Goal: Task Accomplishment & Management: Complete application form

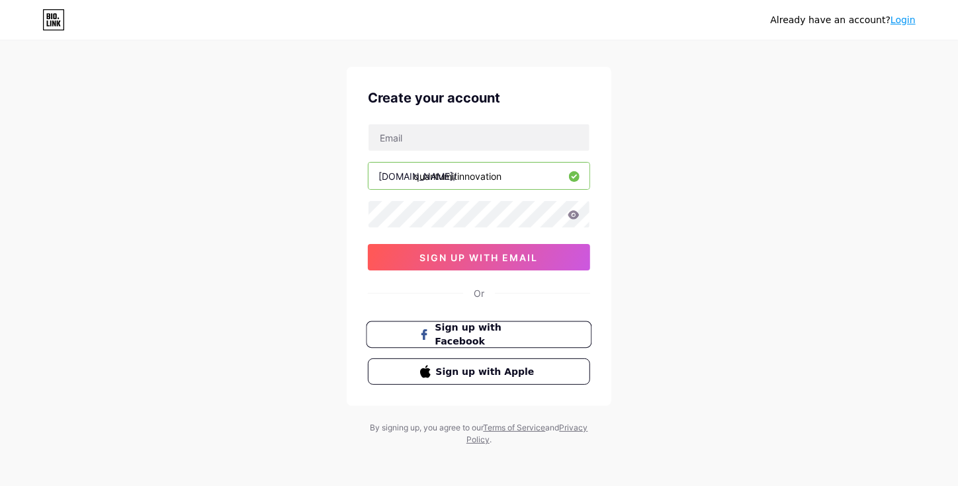
scroll to position [19, 0]
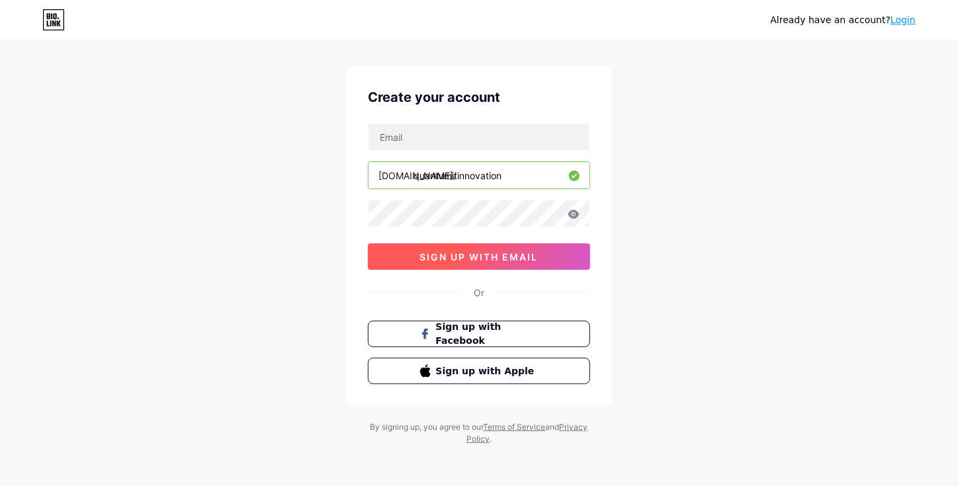
click at [491, 249] on button "sign up with email" at bounding box center [479, 256] width 222 height 26
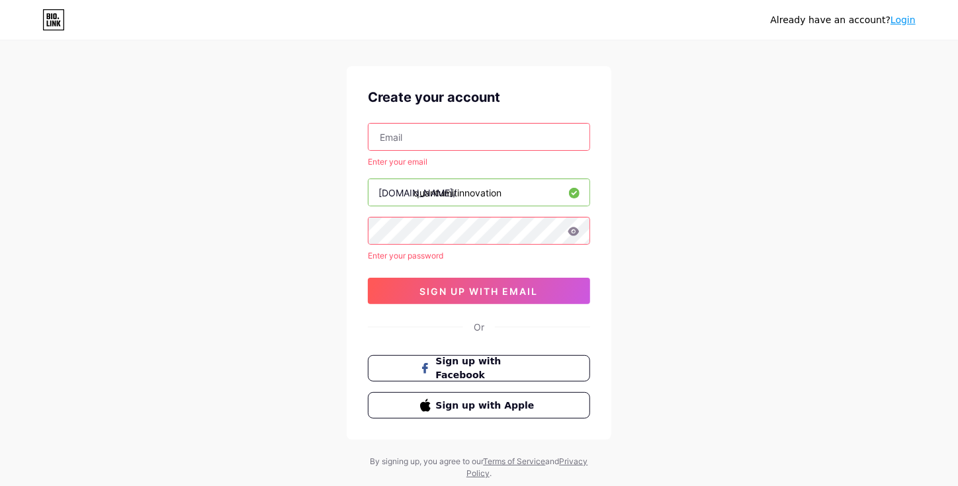
click at [427, 142] on input "text" at bounding box center [478, 137] width 221 height 26
type input "[EMAIL_ADDRESS][DOMAIN_NAME]"
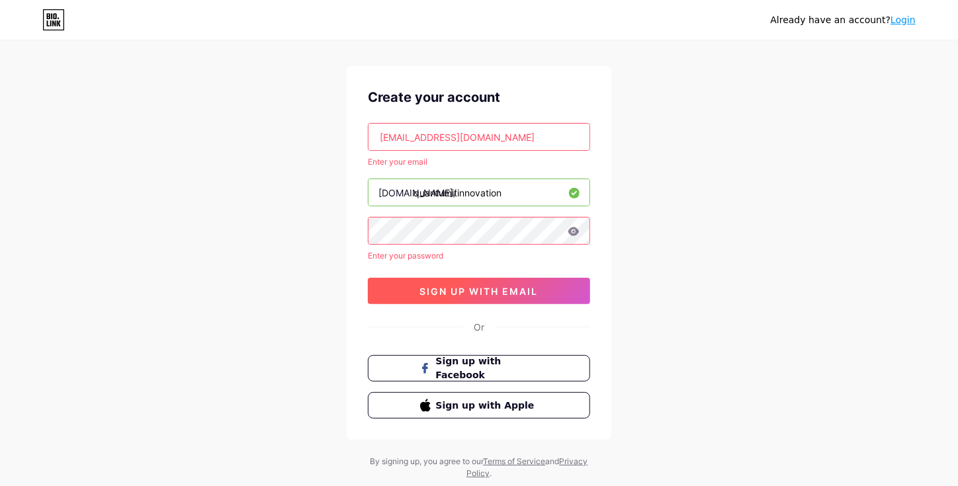
click at [427, 290] on span "sign up with email" at bounding box center [479, 291] width 118 height 11
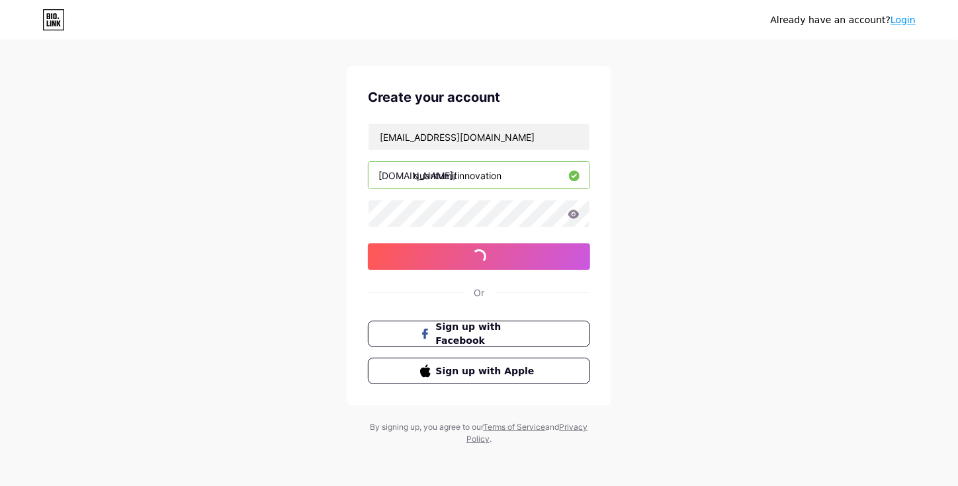
click at [427, 290] on div "Or" at bounding box center [479, 293] width 222 height 14
click at [768, 178] on div "Already have an account? Login Create your account [EMAIL_ADDRESS][DOMAIN_NAME]…" at bounding box center [479, 234] width 958 height 506
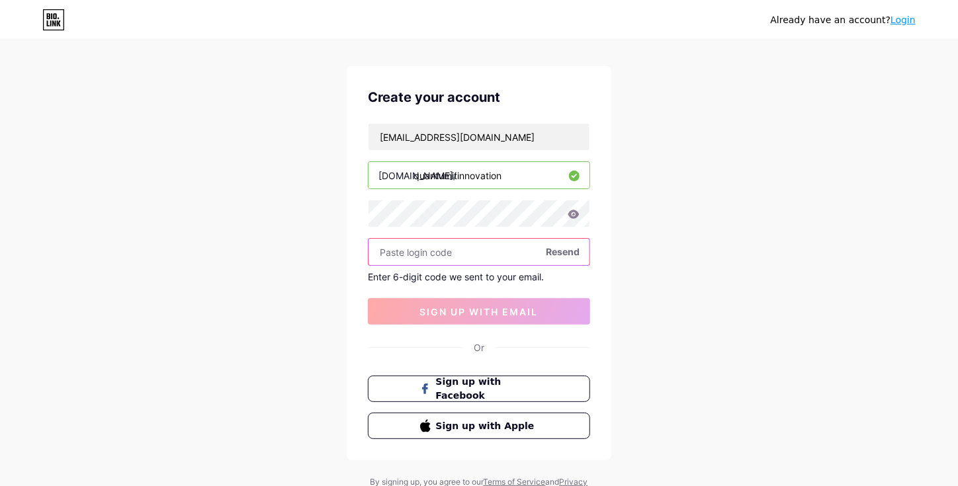
click at [423, 257] on input "text" at bounding box center [478, 252] width 221 height 26
paste input "222684"
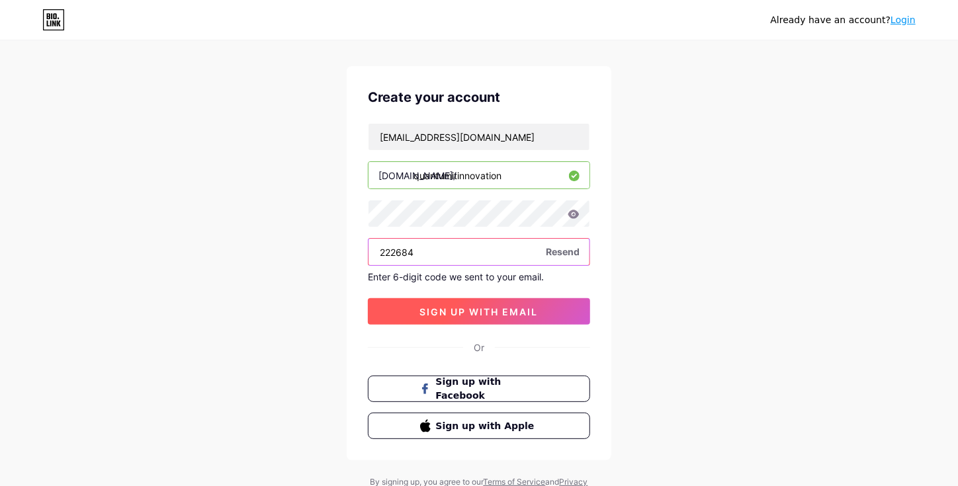
type input "222684"
click at [442, 311] on span "sign up with email" at bounding box center [479, 311] width 118 height 11
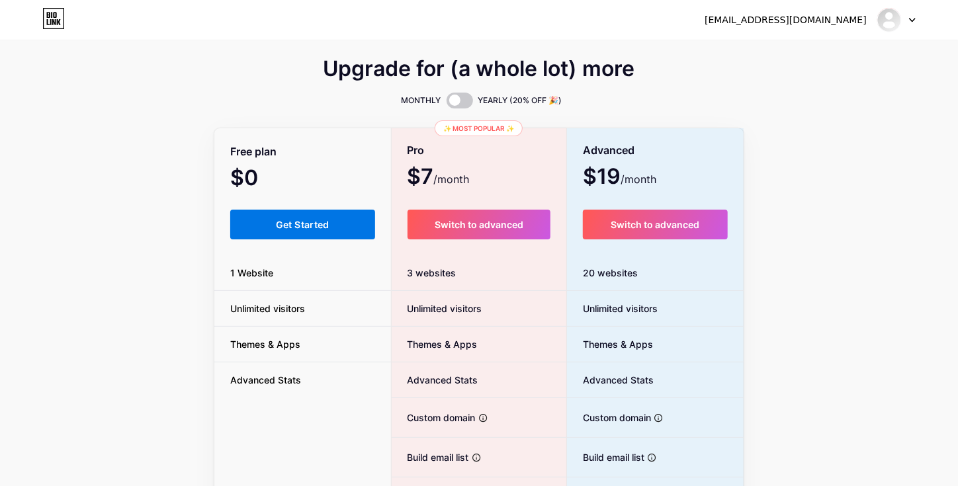
click at [344, 227] on button "Get Started" at bounding box center [302, 225] width 145 height 30
click at [893, 23] on img at bounding box center [888, 19] width 21 height 21
click at [287, 228] on span "Get Started" at bounding box center [303, 224] width 54 height 11
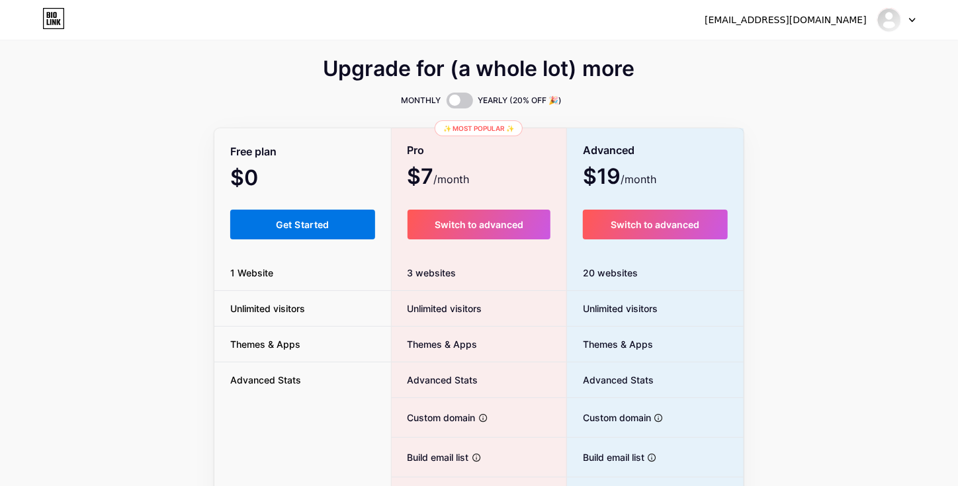
click at [296, 231] on button "Get Started" at bounding box center [302, 225] width 145 height 30
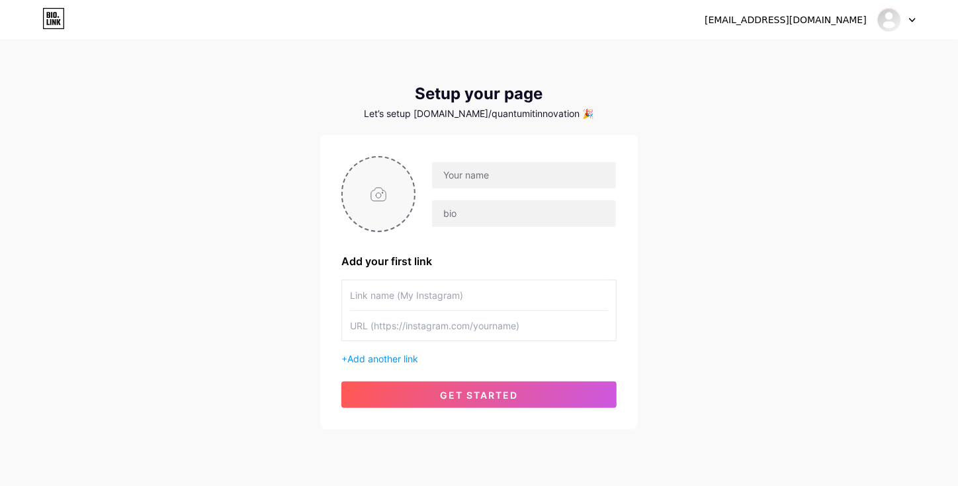
click at [367, 213] on input "file" at bounding box center [378, 193] width 71 height 73
type input "C:\fakepath\6b0065641c5d44cda053da5733a674da.png"
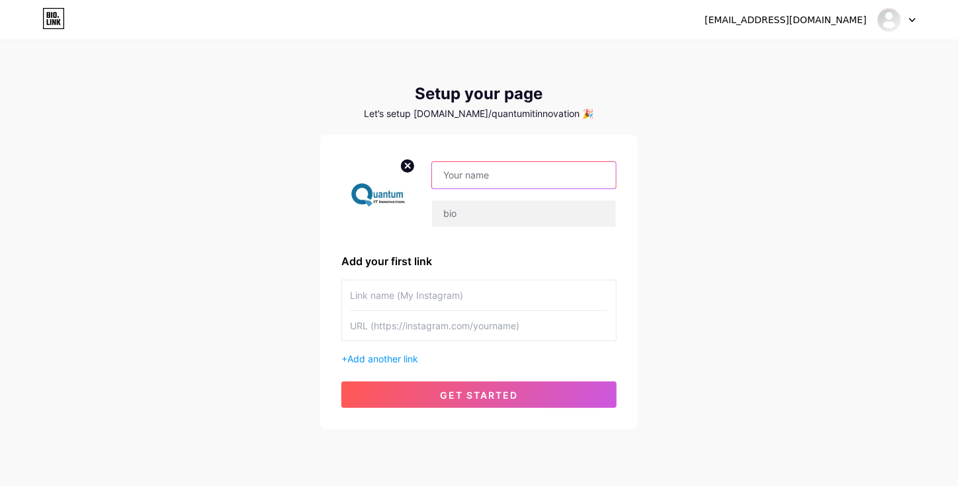
click at [491, 173] on input "text" at bounding box center [524, 175] width 184 height 26
drag, startPoint x: 532, startPoint y: 168, endPoint x: 632, endPoint y: 190, distance: 102.2
click at [632, 190] on div "[EMAIL_ADDRESS][DOMAIN_NAME] Add your first link + Add another link get started" at bounding box center [478, 282] width 317 height 294
type input "quantumitinnovation"
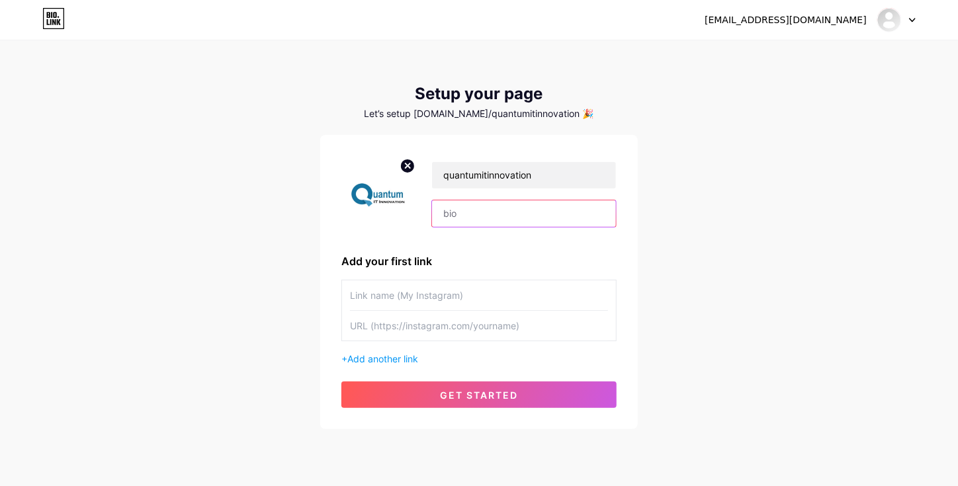
click at [473, 220] on input "text" at bounding box center [524, 213] width 184 height 26
paste input ""From crafting bespoke websites to developing innovative mobile apps, harnessin…"
click at [591, 210] on input ""From crafting bespoke websites to developing innovative mobile apps, harnessin…" at bounding box center [524, 213] width 184 height 26
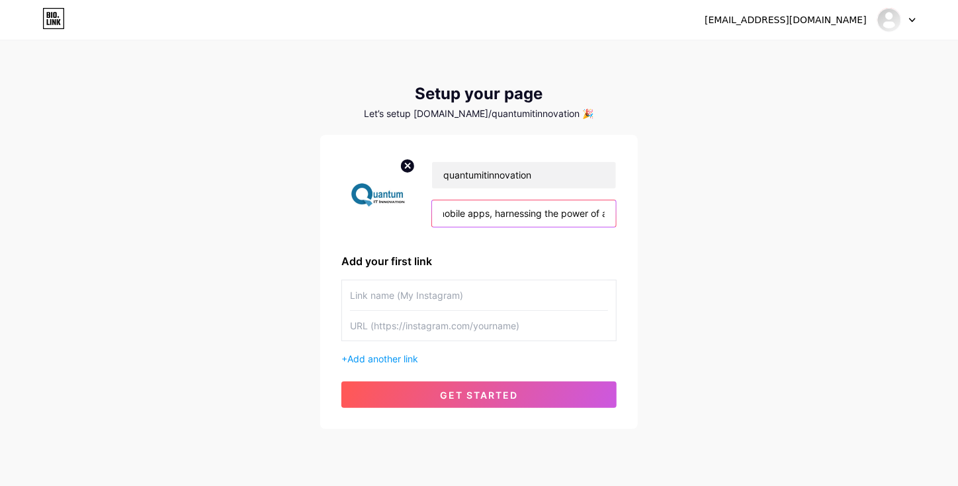
drag, startPoint x: 545, startPoint y: 221, endPoint x: 428, endPoint y: 246, distance: 119.7
click at [428, 246] on div "quantumitinnovation "From crafting bespoke websites to developing innovative mo…" at bounding box center [478, 282] width 275 height 252
click at [489, 217] on input ""From crafting bespoke websites to developing innovative mobile apps, harnessin…" at bounding box center [524, 213] width 184 height 26
drag, startPoint x: 464, startPoint y: 220, endPoint x: 421, endPoint y: 227, distance: 44.1
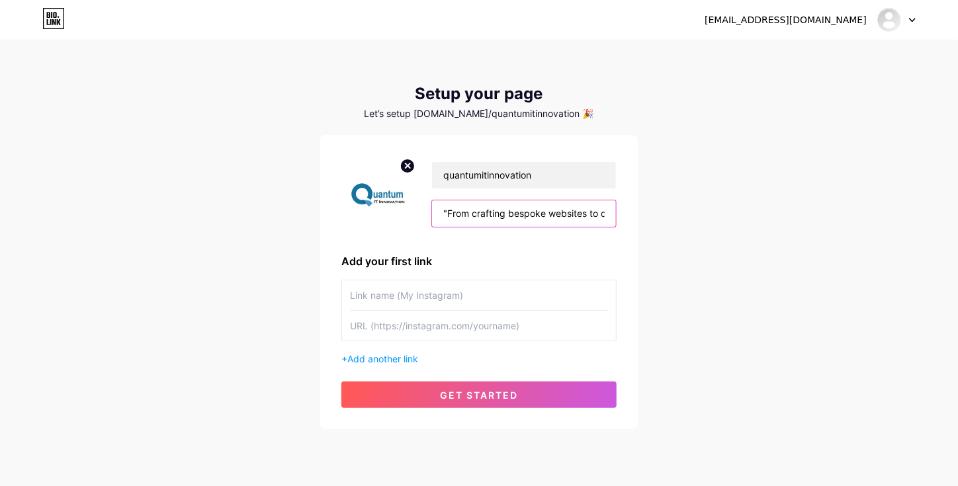
click at [421, 227] on div "quantumitinnovation "From crafting bespoke websites to developing innovative mo…" at bounding box center [478, 194] width 275 height 76
click at [444, 214] on input ""From crafting bespoke websites to developing innovative mobile apps, harnessin…" at bounding box center [524, 213] width 184 height 26
type input "From crafting bespoke websites to developing innovative mobile apps, harnessing…"
click at [405, 299] on input "text" at bounding box center [479, 295] width 258 height 30
type input "Website"
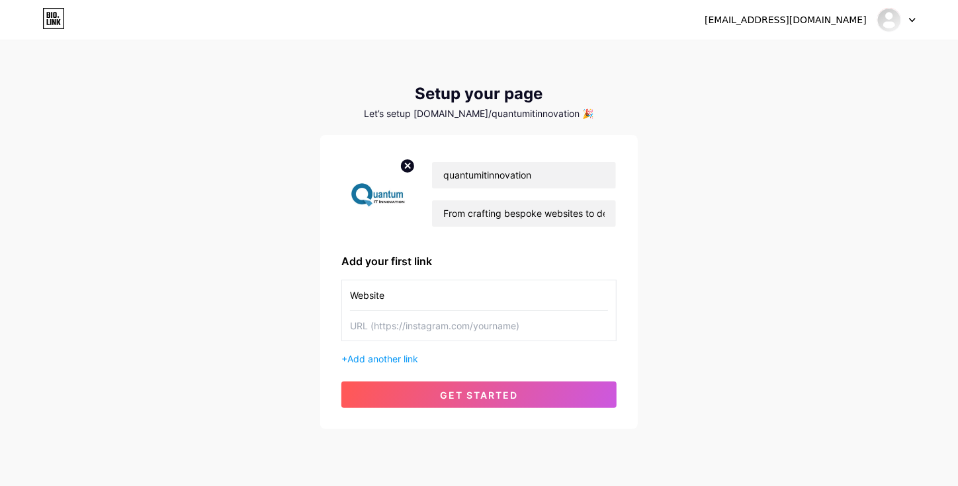
click at [446, 333] on input "text" at bounding box center [479, 326] width 258 height 30
paste input "[URL][DOMAIN_NAME]"
type input "[URL][DOMAIN_NAME]"
click at [368, 359] on span "Add another link" at bounding box center [382, 358] width 71 height 11
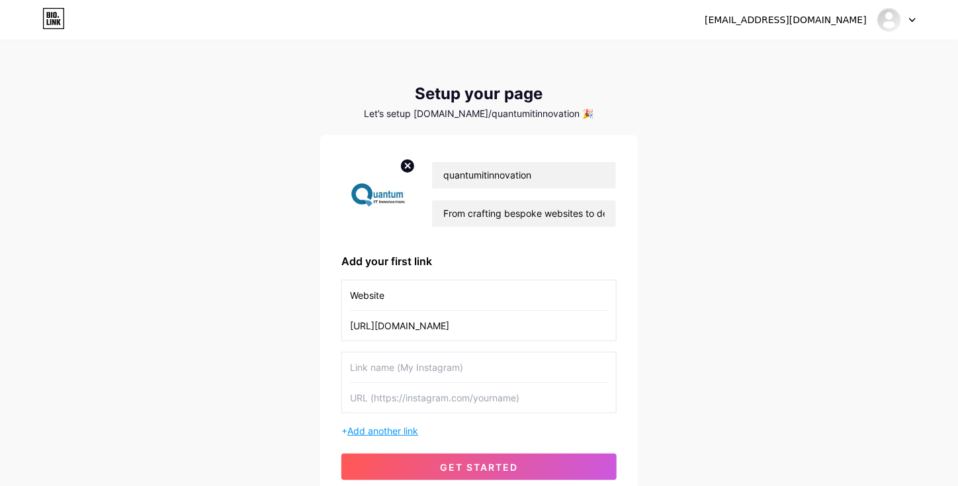
click at [368, 359] on input "text" at bounding box center [479, 367] width 258 height 30
paste input "ai consulting company in [GEOGRAPHIC_DATA]"
type input "ai consulting company in [GEOGRAPHIC_DATA]"
click at [386, 402] on input "text" at bounding box center [479, 398] width 258 height 30
click at [377, 413] on div "Website [URL][DOMAIN_NAME] ai consulting company in [GEOGRAPHIC_DATA] + Add ano…" at bounding box center [478, 359] width 275 height 158
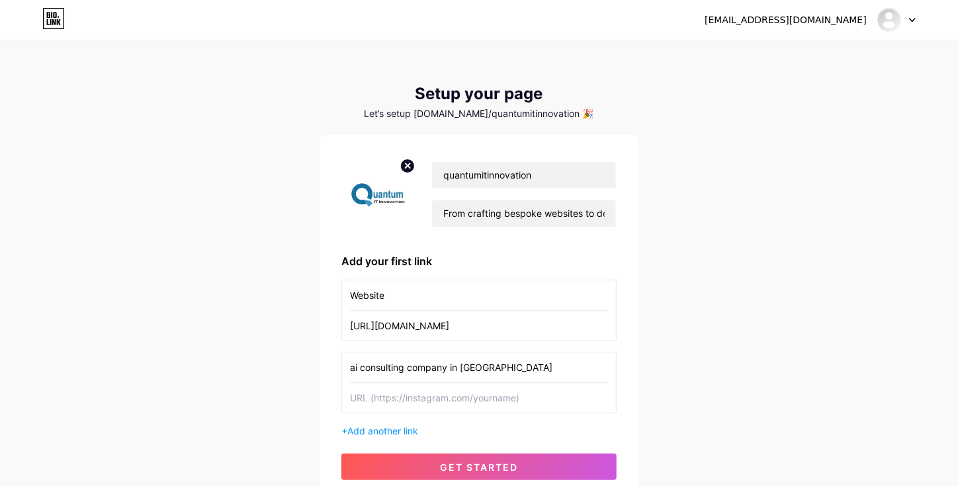
click at [381, 408] on input "text" at bounding box center [479, 398] width 258 height 30
paste input "[URL][DOMAIN_NAME]"
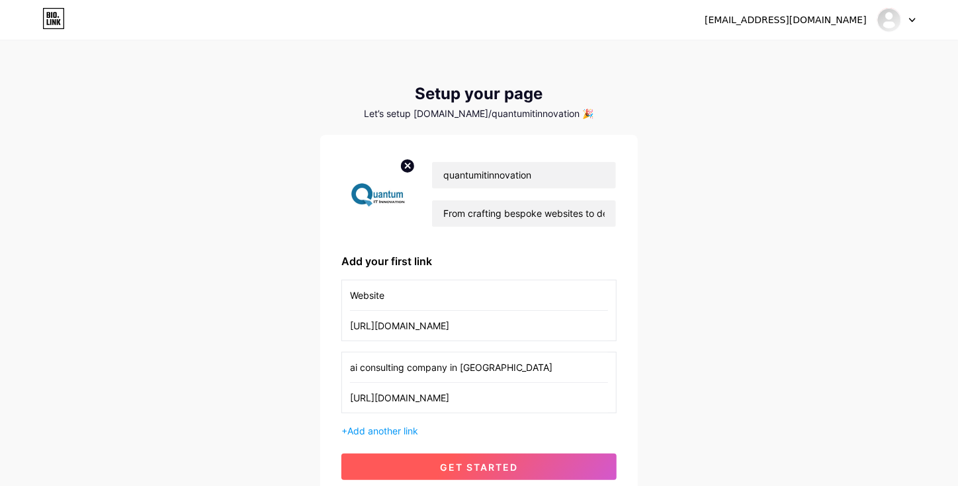
type input "[URL][DOMAIN_NAME]"
click at [425, 469] on button "get started" at bounding box center [478, 467] width 275 height 26
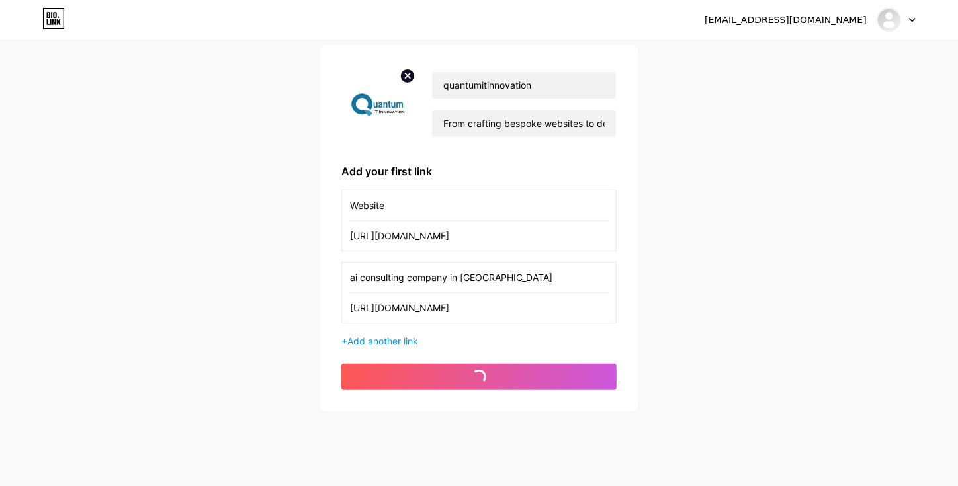
scroll to position [109, 0]
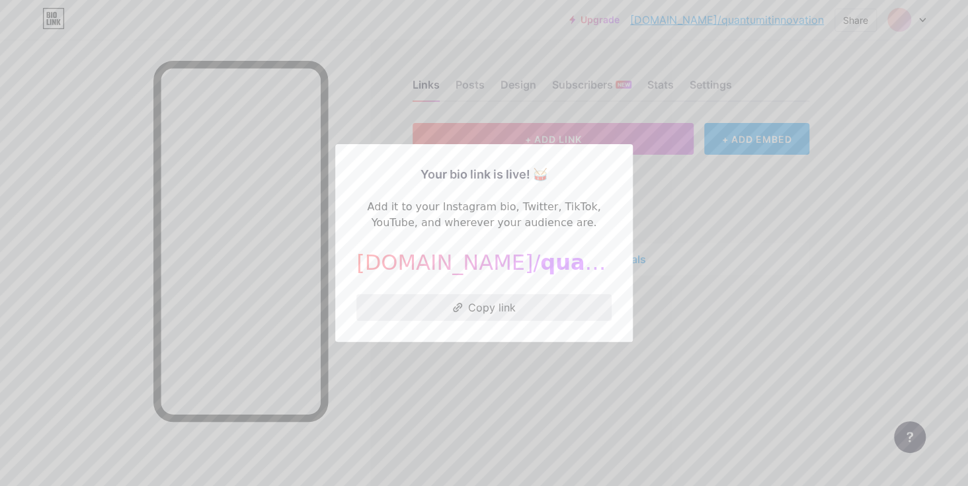
click at [471, 308] on button "Copy link" at bounding box center [483, 307] width 255 height 26
